Goal: Task Accomplishment & Management: Use online tool/utility

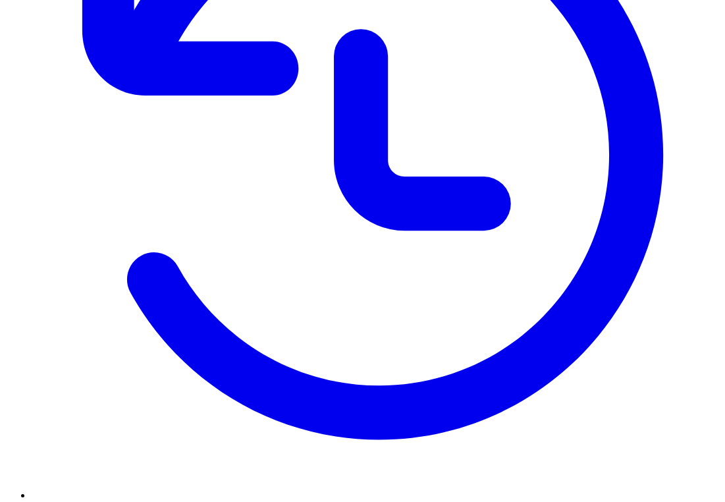
scroll to position [340, 0]
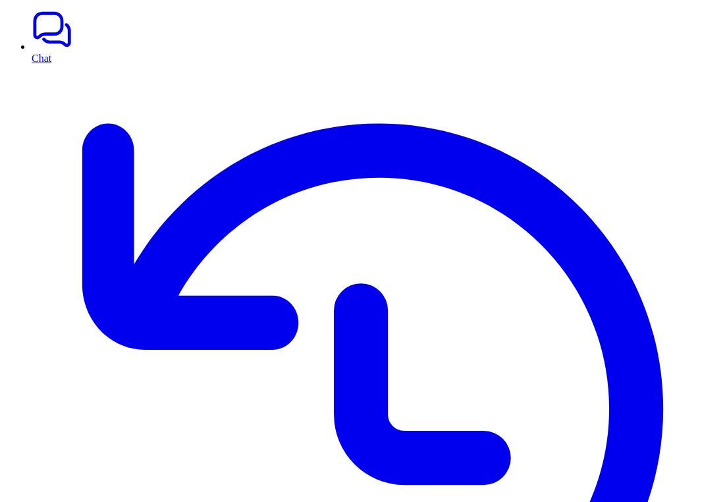
scroll to position [0, 0]
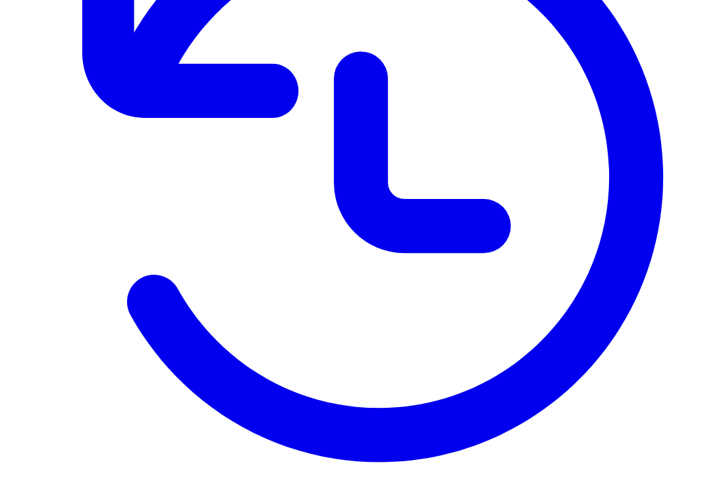
scroll to position [314, 0]
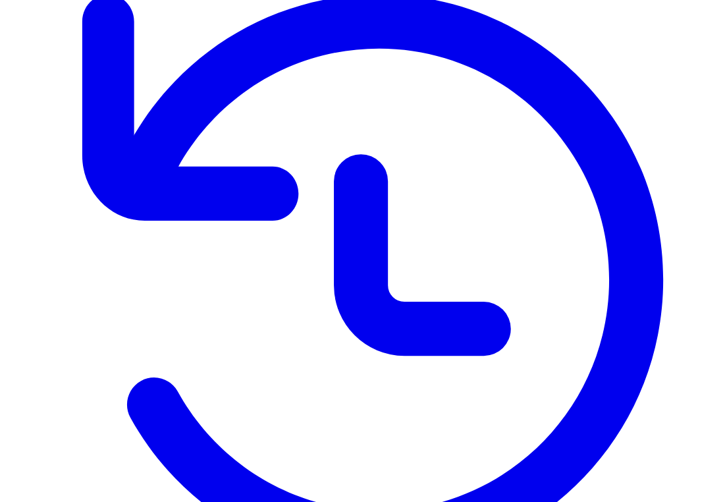
scroll to position [0, 0]
